Goal: Information Seeking & Learning: Learn about a topic

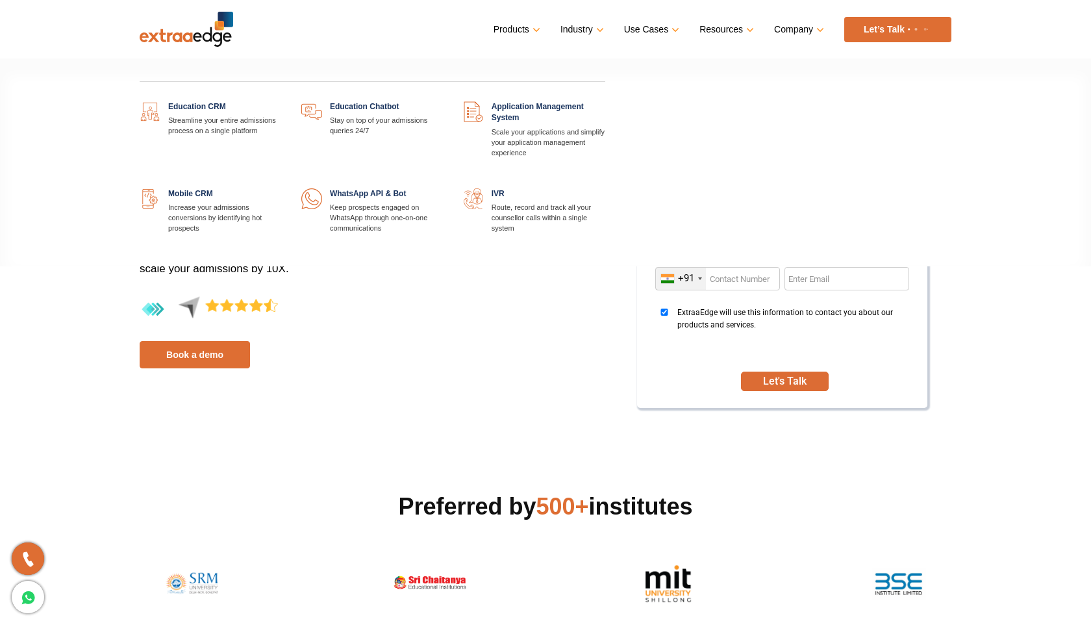
click at [528, 29] on link "Products" at bounding box center [516, 29] width 44 height 19
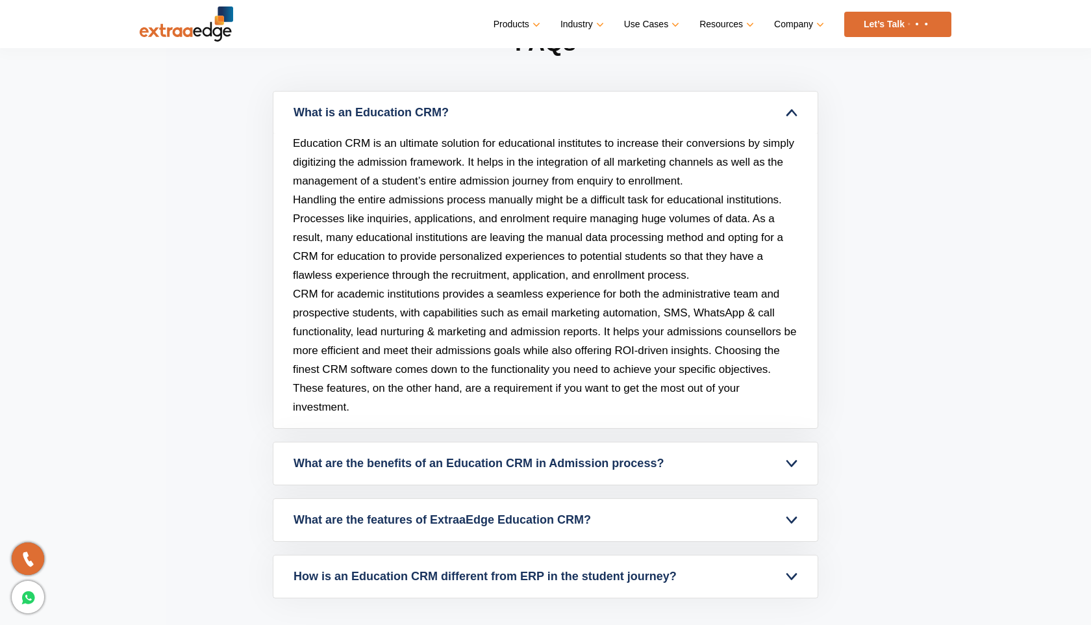
scroll to position [5624, 0]
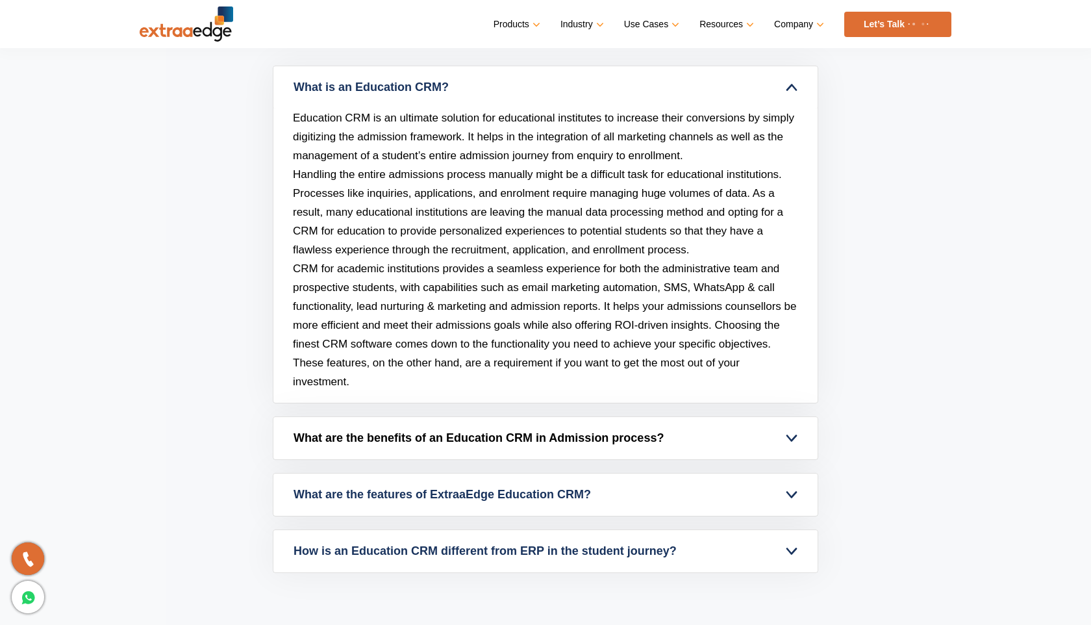
click at [606, 430] on link "What are the benefits of an Education CRM in Admission process?" at bounding box center [545, 438] width 544 height 42
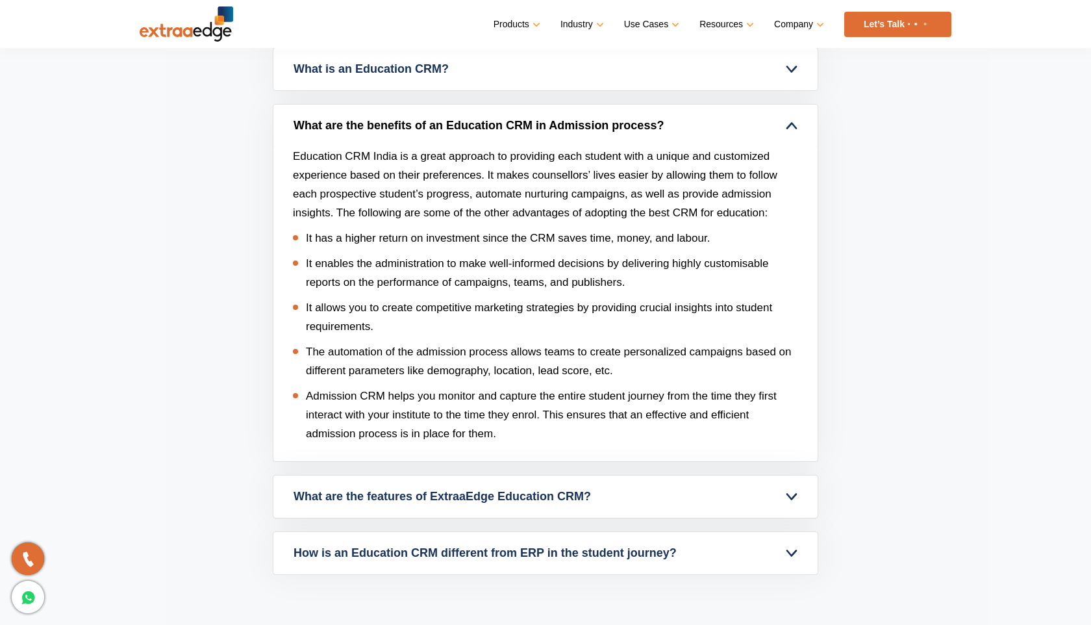
scroll to position [5644, 0]
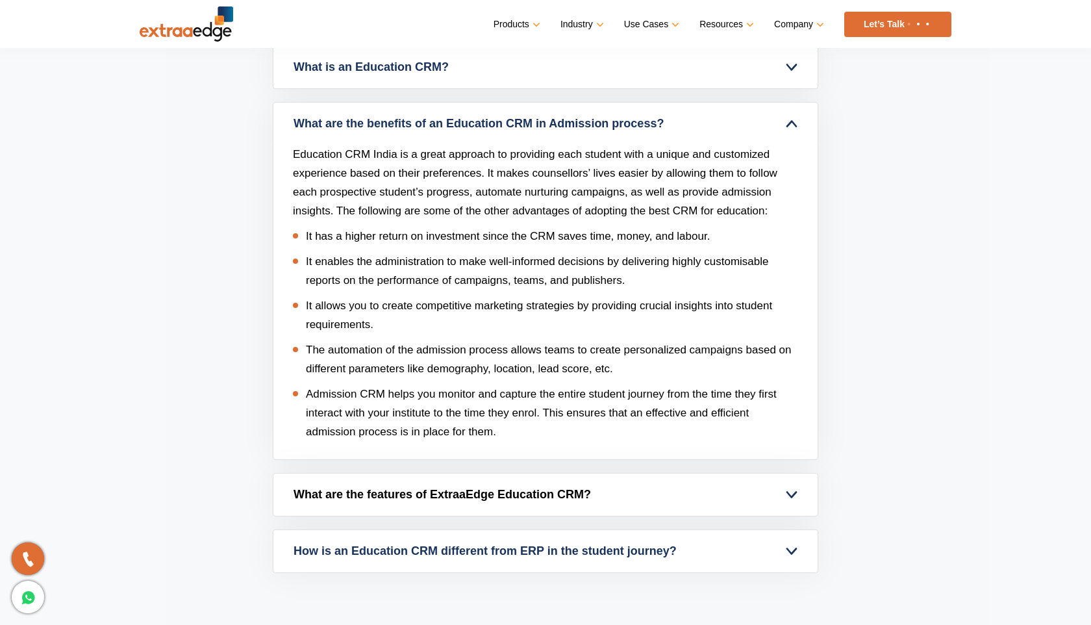
click at [606, 488] on link "What are the features of ExtraaEdge Education CRM?" at bounding box center [545, 494] width 544 height 42
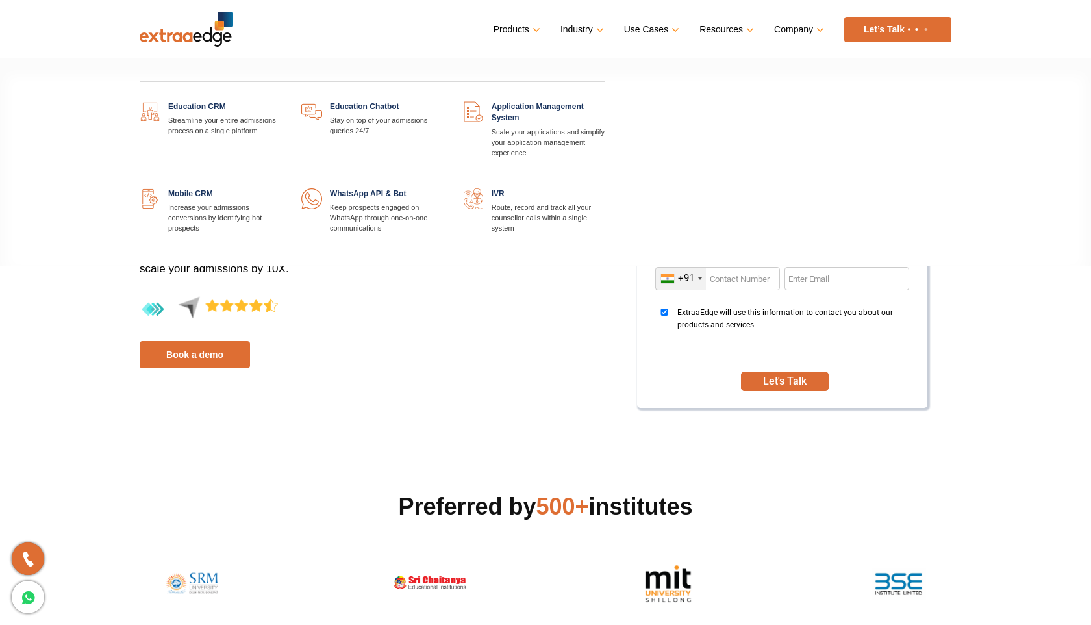
click at [605, 188] on link at bounding box center [605, 188] width 0 height 0
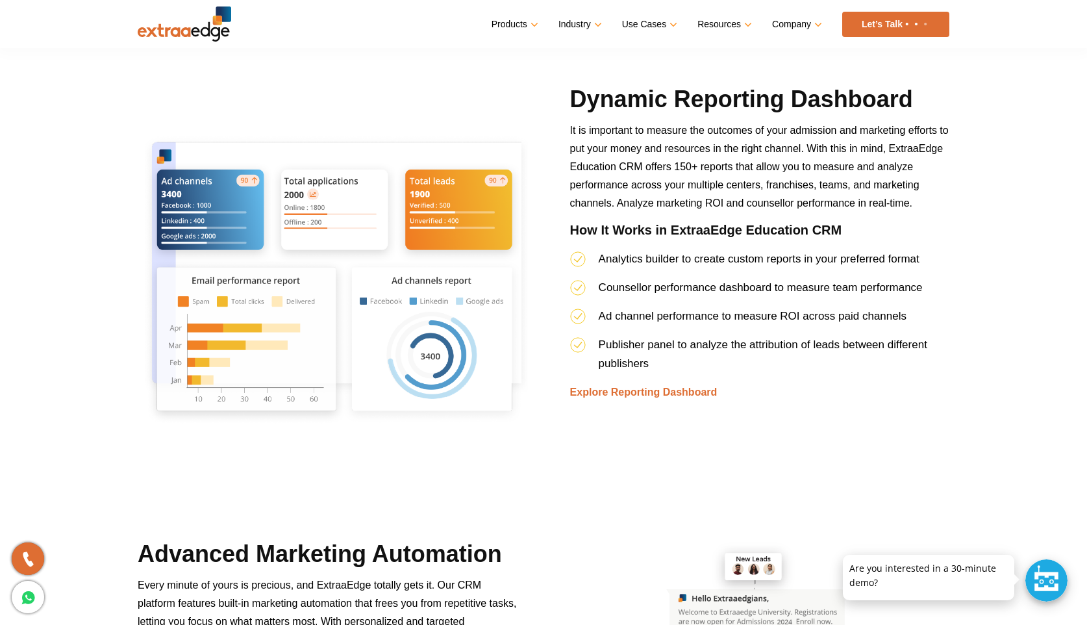
scroll to position [2599, 0]
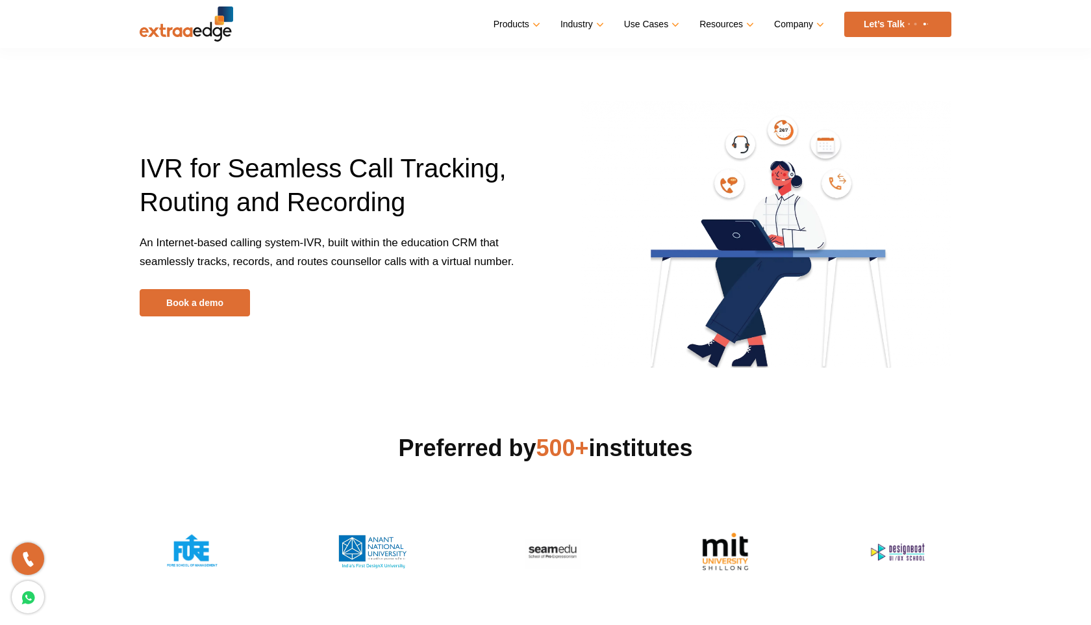
scroll to position [375, 0]
